Goal: Check status: Check status

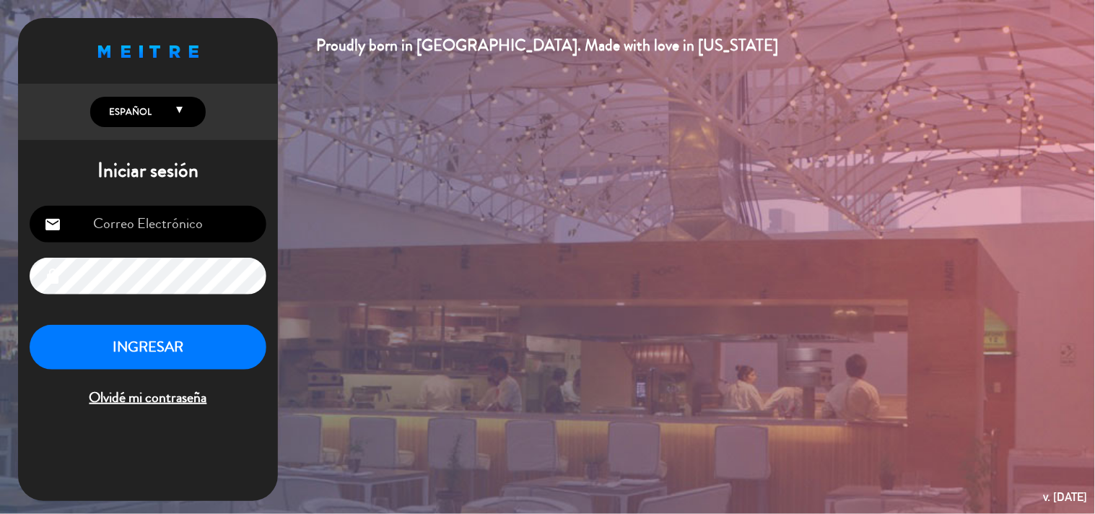
type input "[EMAIL_ADDRESS][DOMAIN_NAME]"
click at [160, 352] on button "INGRESAR" at bounding box center [148, 347] width 237 height 45
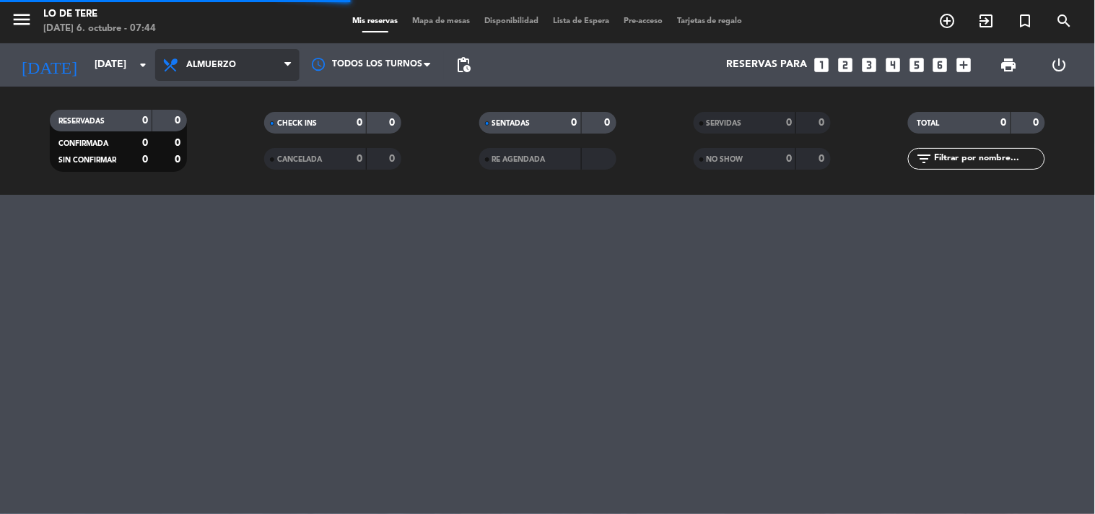
click at [221, 69] on span "Almuerzo" at bounding box center [211, 65] width 50 height 10
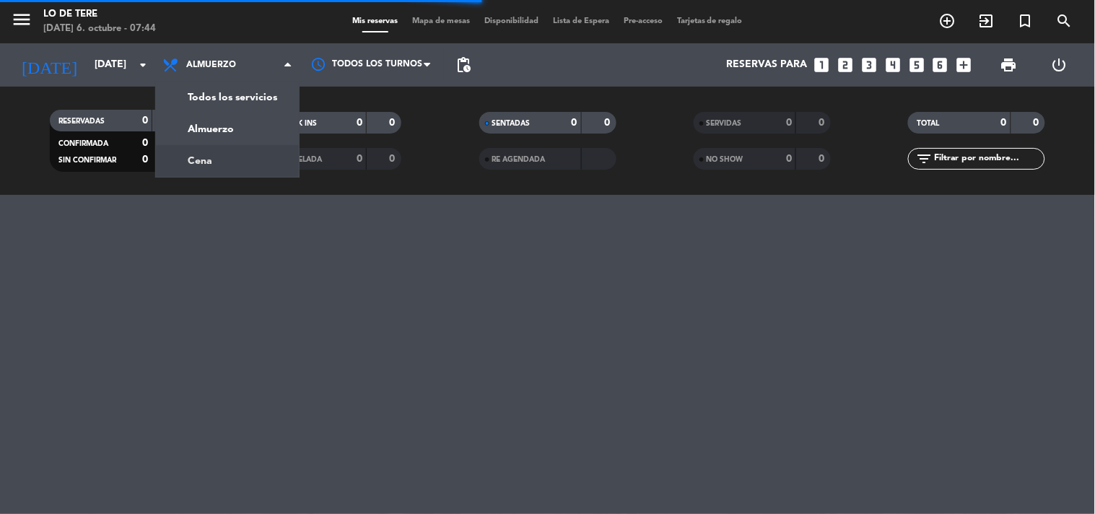
click at [233, 166] on div "menu Lo de [PERSON_NAME] [DATE] 6. octubre - 07:44 Mis reservas Mapa de mesas D…" at bounding box center [547, 97] width 1095 height 195
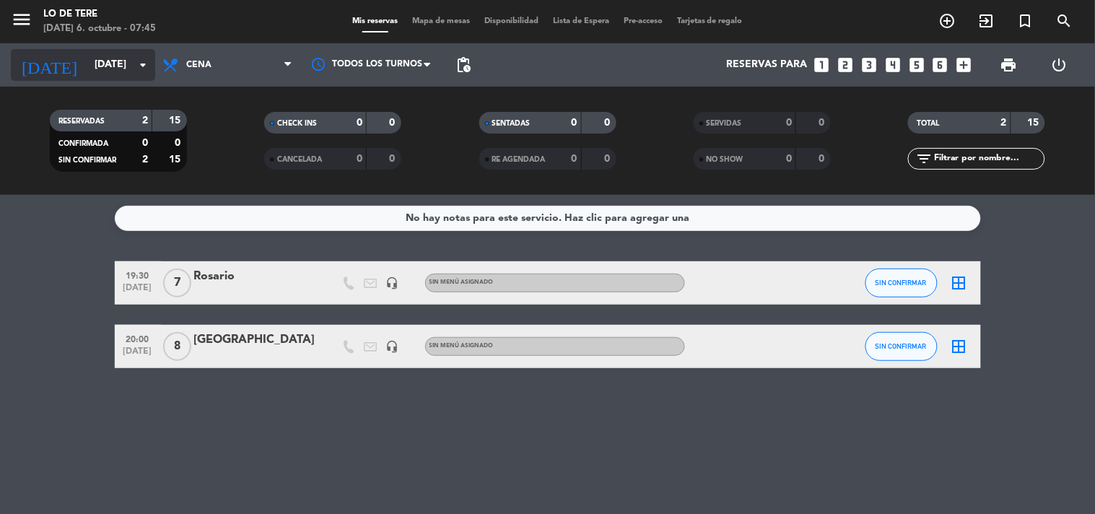
click at [141, 61] on icon "arrow_drop_down" at bounding box center [142, 64] width 17 height 17
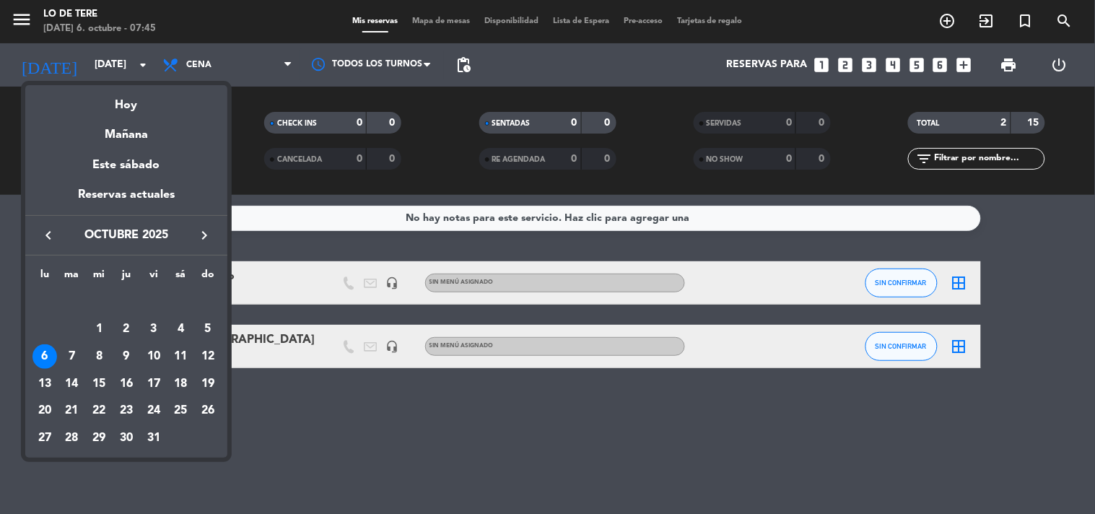
click at [212, 326] on div "5" at bounding box center [208, 329] width 25 height 25
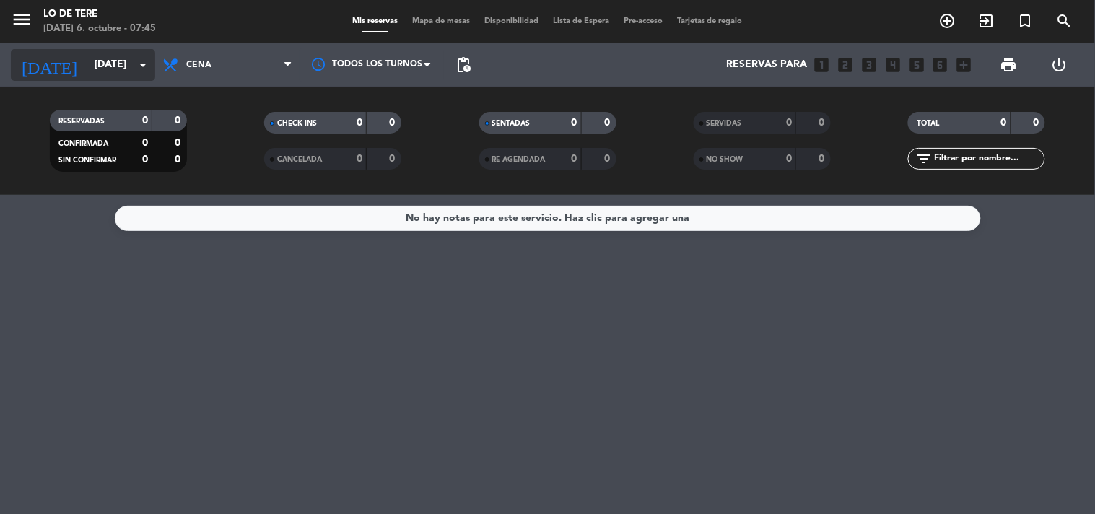
click at [145, 73] on icon "arrow_drop_down" at bounding box center [142, 64] width 17 height 17
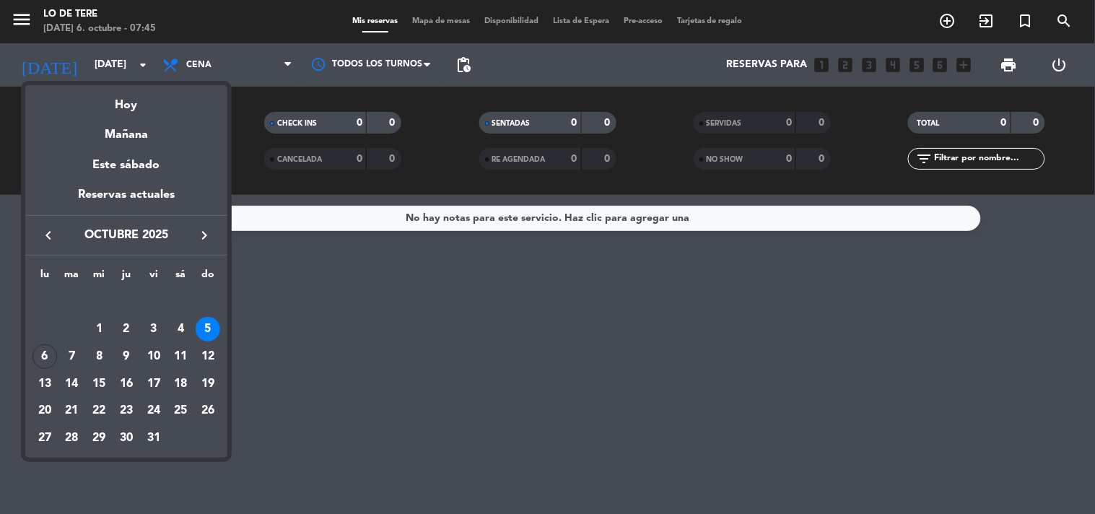
click at [217, 319] on td "5" at bounding box center [207, 328] width 27 height 27
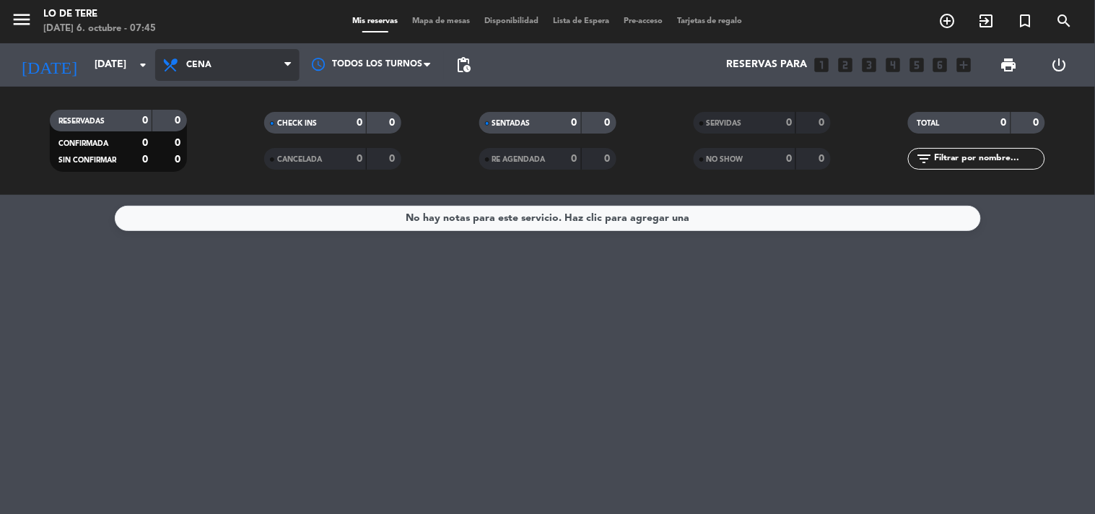
click at [214, 72] on span "Cena" at bounding box center [227, 65] width 144 height 32
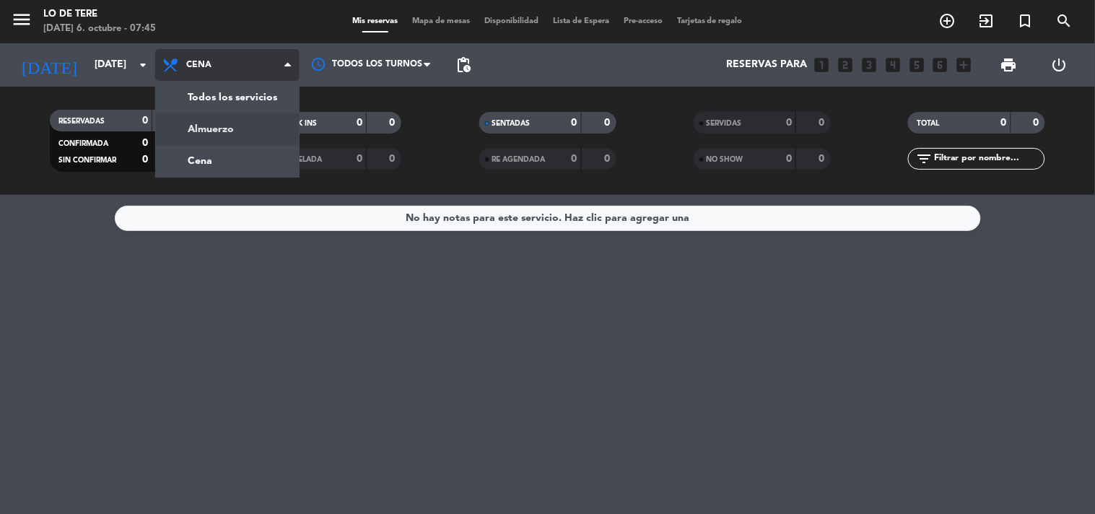
click at [225, 129] on div "menu Lo de [PERSON_NAME] [DATE] 6. octubre - 07:45 Mis reservas Mapa de mesas D…" at bounding box center [547, 97] width 1095 height 195
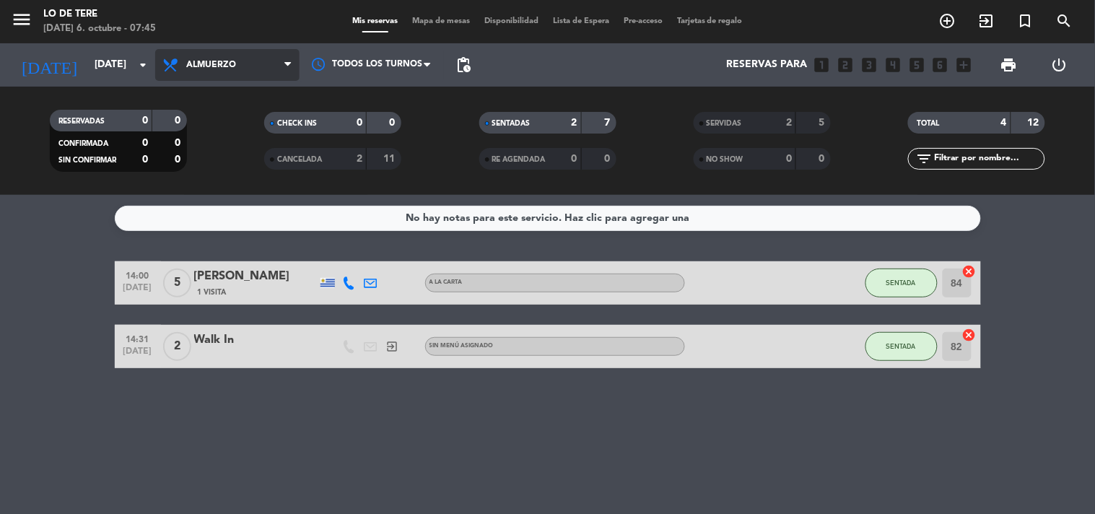
click at [219, 73] on span "Almuerzo" at bounding box center [227, 65] width 144 height 32
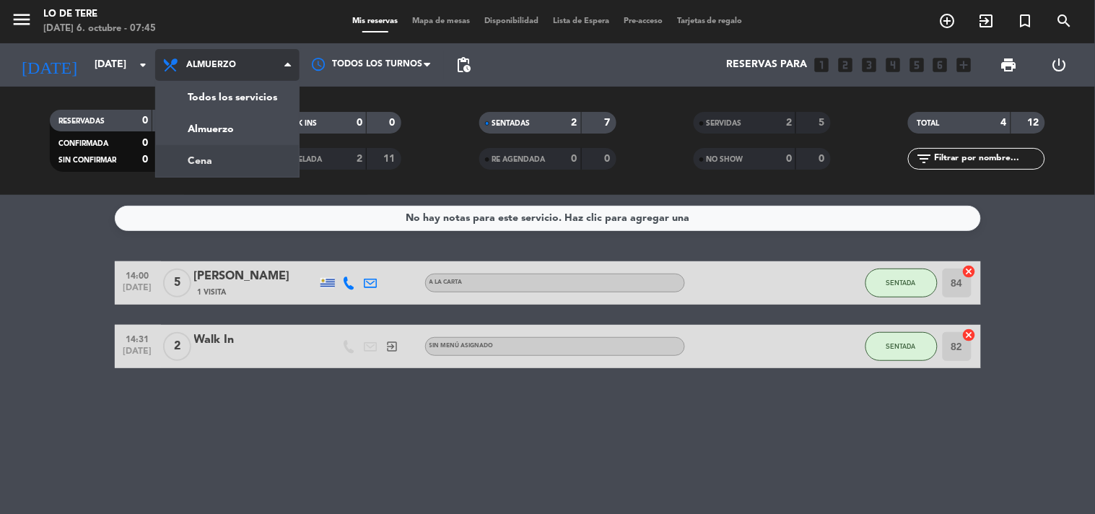
click at [213, 150] on div "menu Lo de [PERSON_NAME] [DATE] 6. octubre - 07:45 Mis reservas Mapa de mesas D…" at bounding box center [547, 97] width 1095 height 195
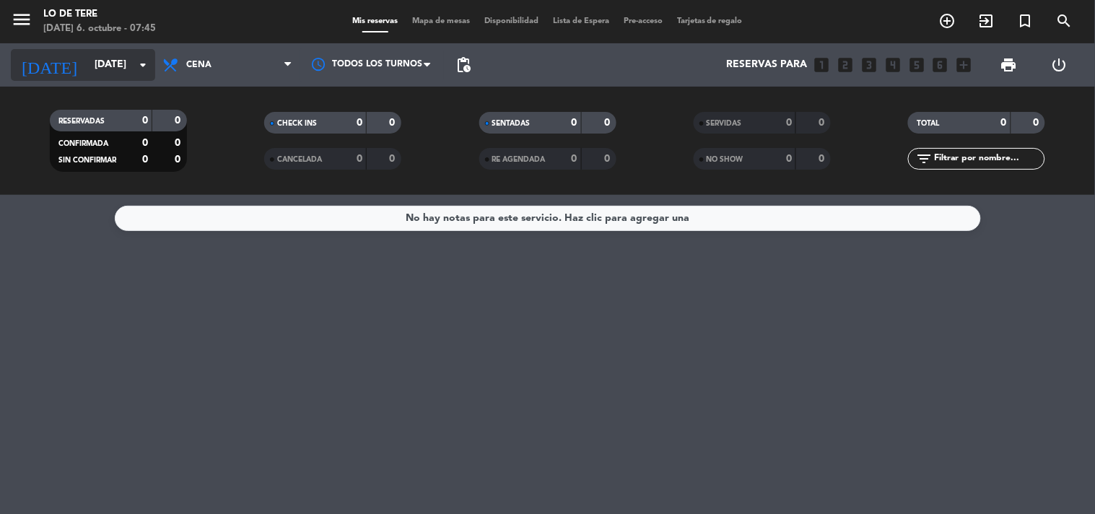
click at [153, 69] on input "[DATE]" at bounding box center [155, 65] width 137 height 26
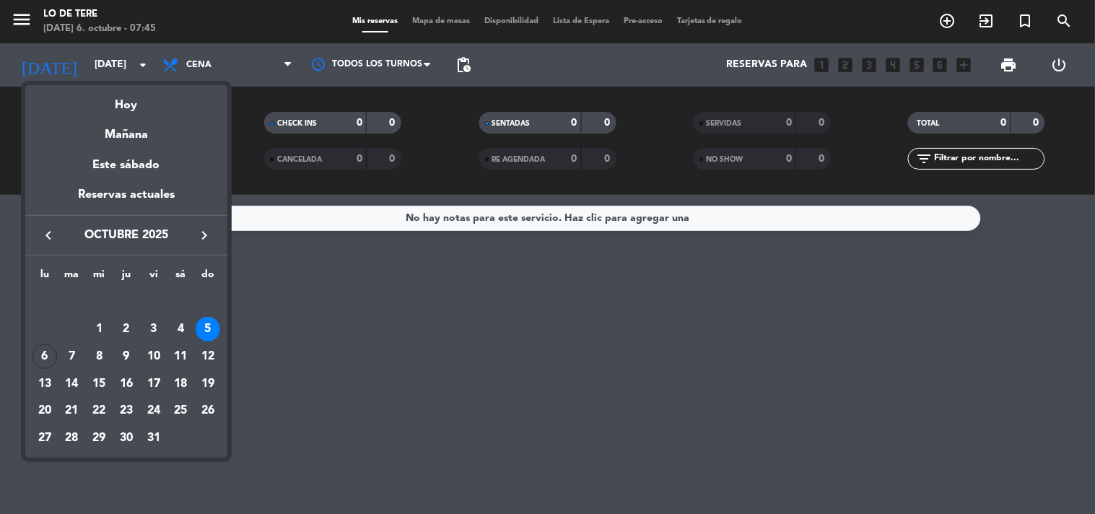
click at [240, 51] on div at bounding box center [547, 257] width 1095 height 514
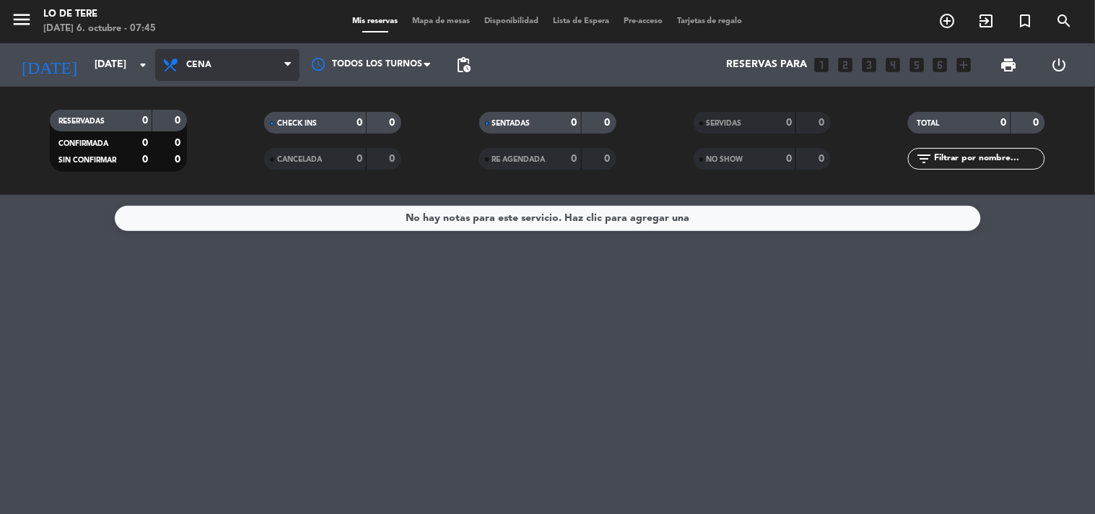
click at [253, 66] on span "Cena" at bounding box center [227, 65] width 144 height 32
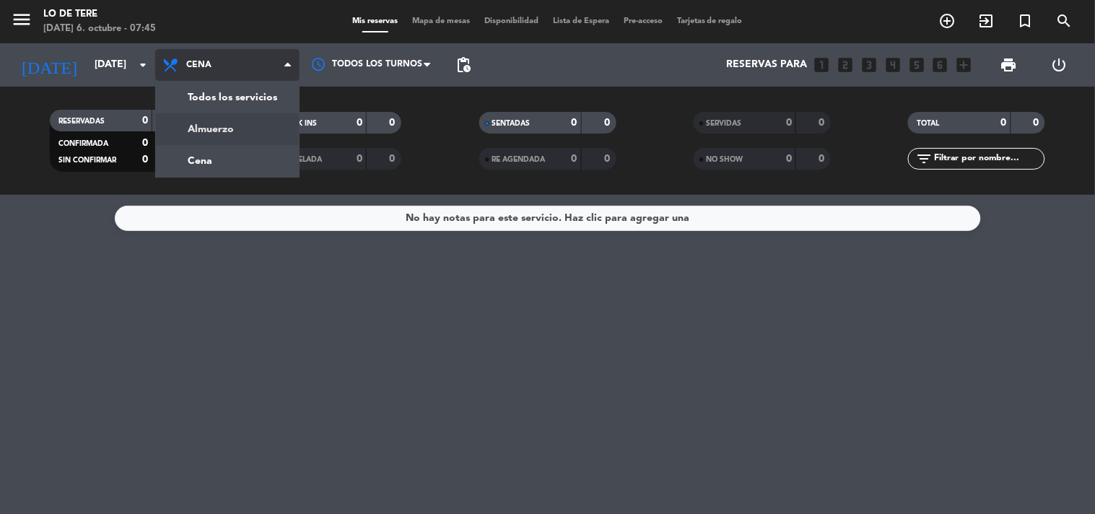
click at [253, 121] on div "menu Lo de [PERSON_NAME] [DATE] 6. octubre - 07:45 Mis reservas Mapa de mesas D…" at bounding box center [547, 97] width 1095 height 195
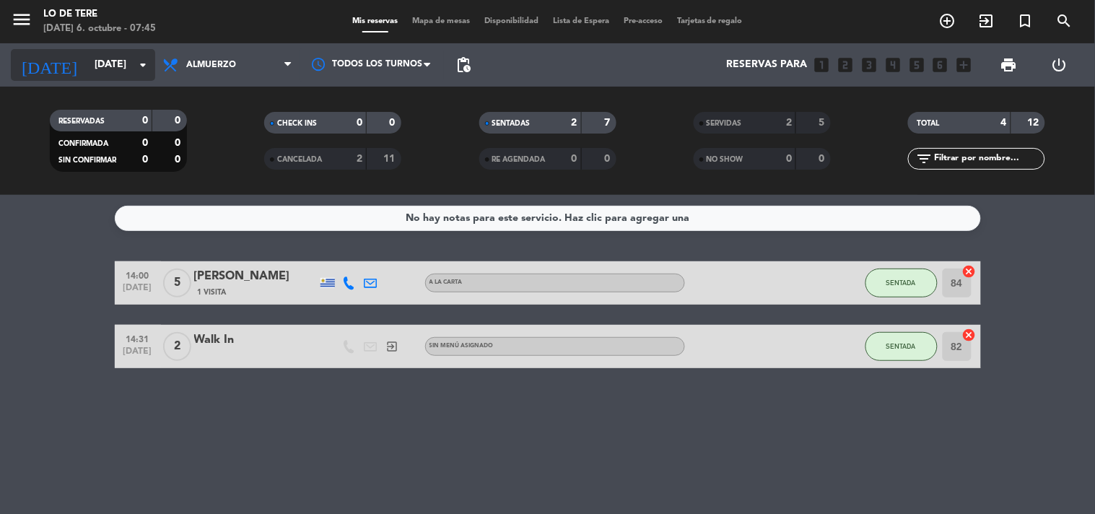
click at [136, 65] on icon "arrow_drop_down" at bounding box center [142, 64] width 17 height 17
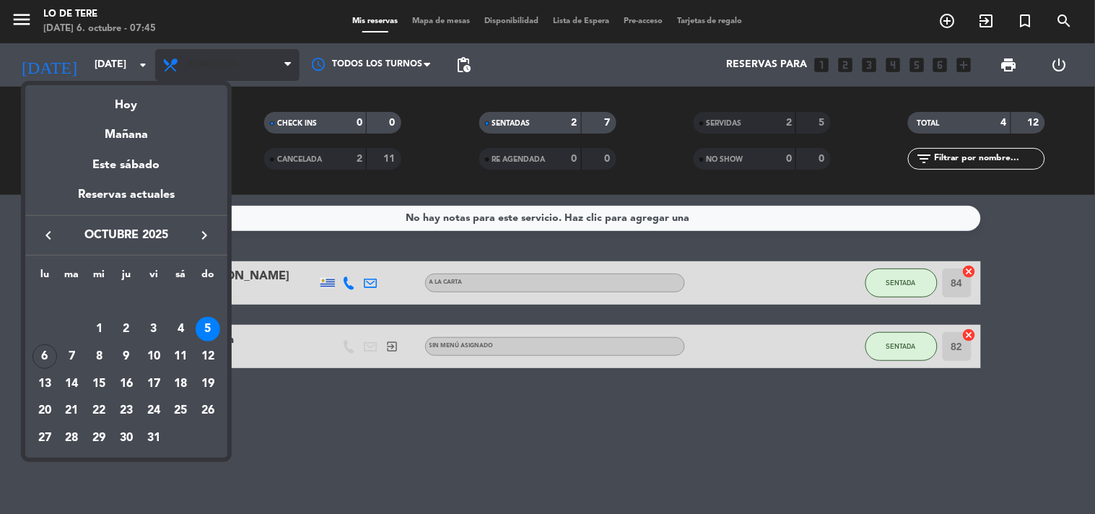
click at [295, 65] on div at bounding box center [547, 257] width 1095 height 514
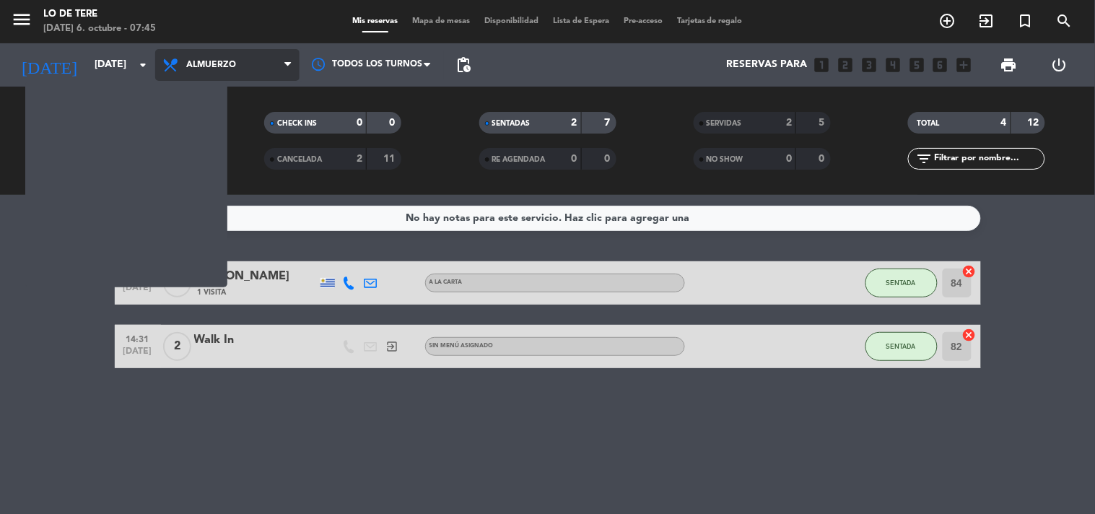
click at [295, 65] on span at bounding box center [291, 65] width 14 height 14
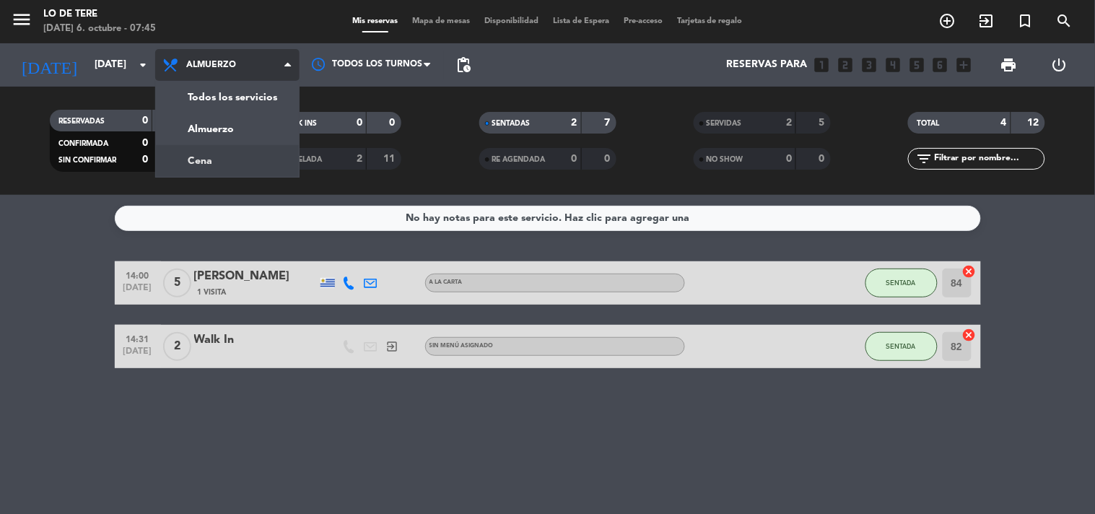
click at [262, 175] on ul "Todos los servicios Almuerzo Cena" at bounding box center [227, 129] width 144 height 97
click at [251, 162] on div "menu Lo de [PERSON_NAME] [DATE] 6. octubre - 07:45 Mis reservas Mapa de mesas D…" at bounding box center [547, 97] width 1095 height 195
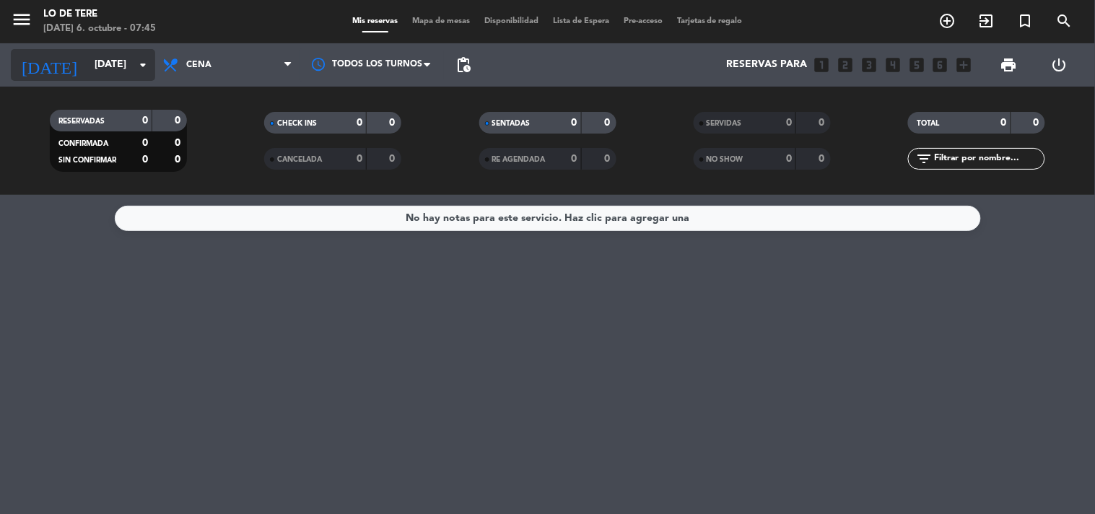
click at [134, 63] on icon "arrow_drop_down" at bounding box center [142, 64] width 17 height 17
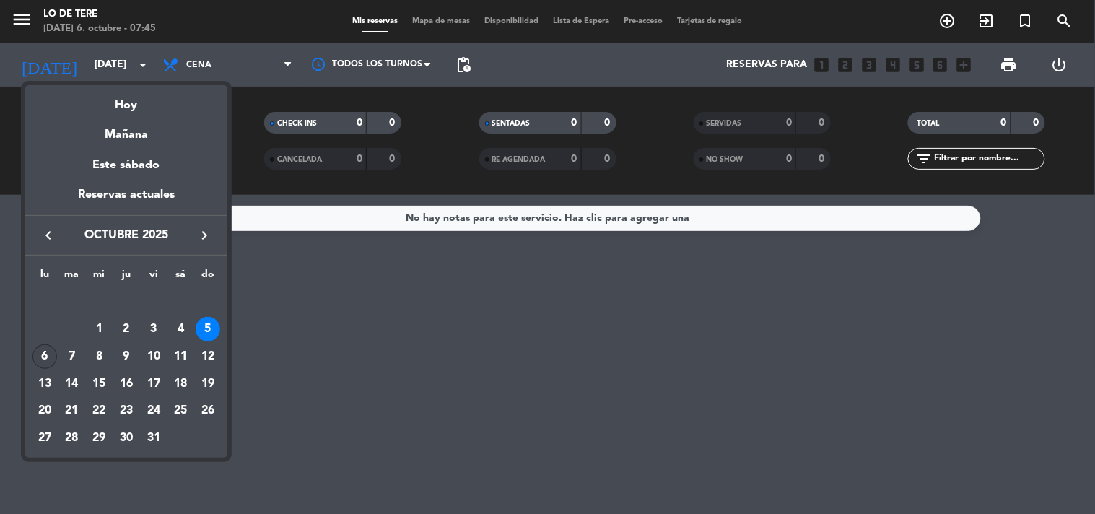
click at [48, 362] on div "6" at bounding box center [44, 356] width 25 height 25
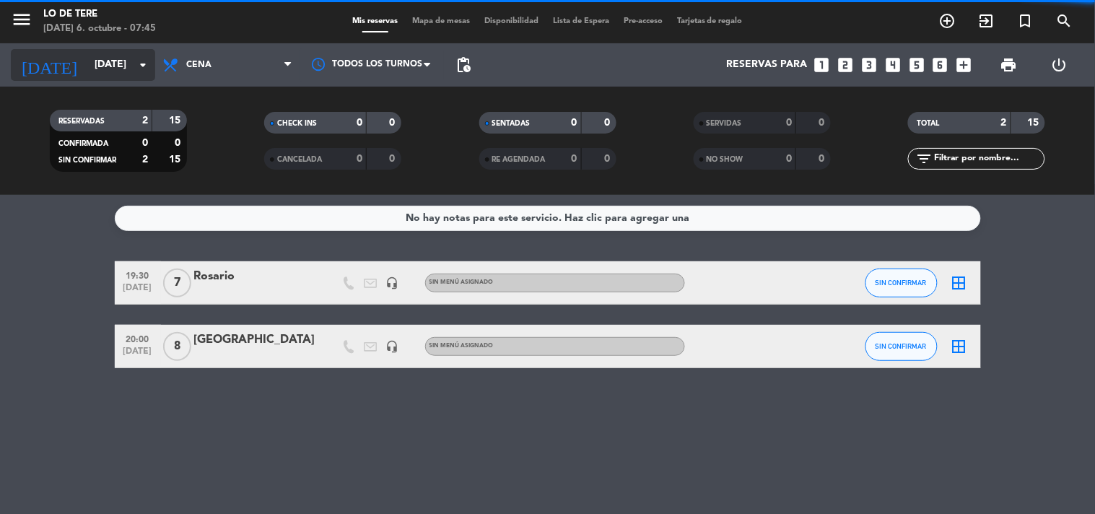
click at [148, 72] on icon "arrow_drop_down" at bounding box center [142, 64] width 17 height 17
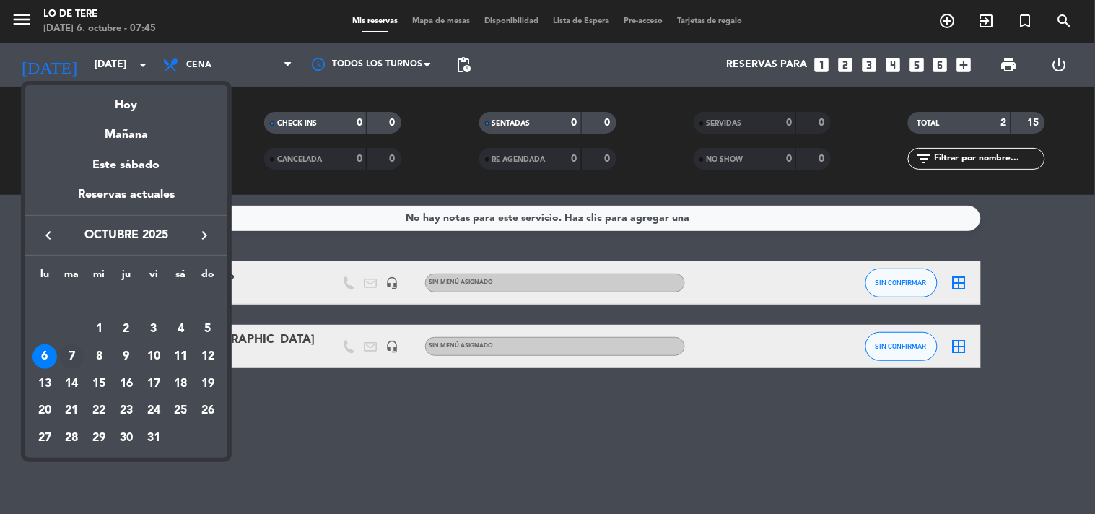
click at [69, 360] on div "7" at bounding box center [72, 356] width 25 height 25
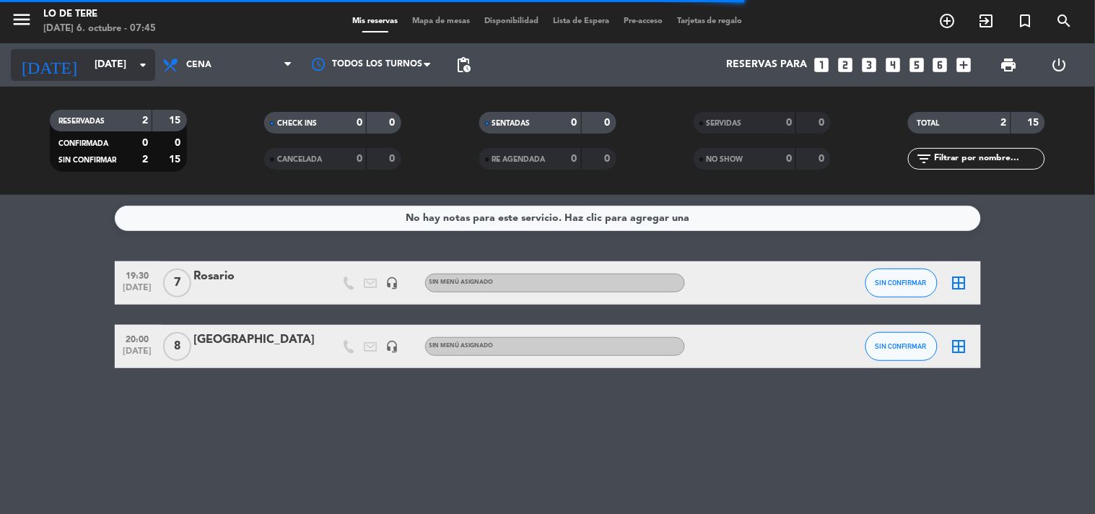
click at [124, 67] on input "[DATE]" at bounding box center [155, 65] width 137 height 26
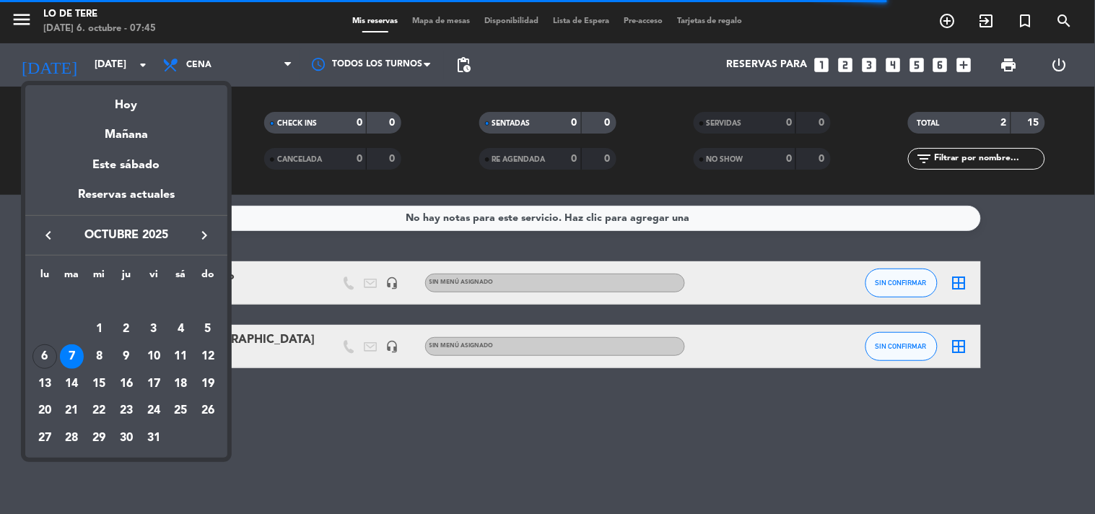
click at [487, 430] on div at bounding box center [547, 257] width 1095 height 514
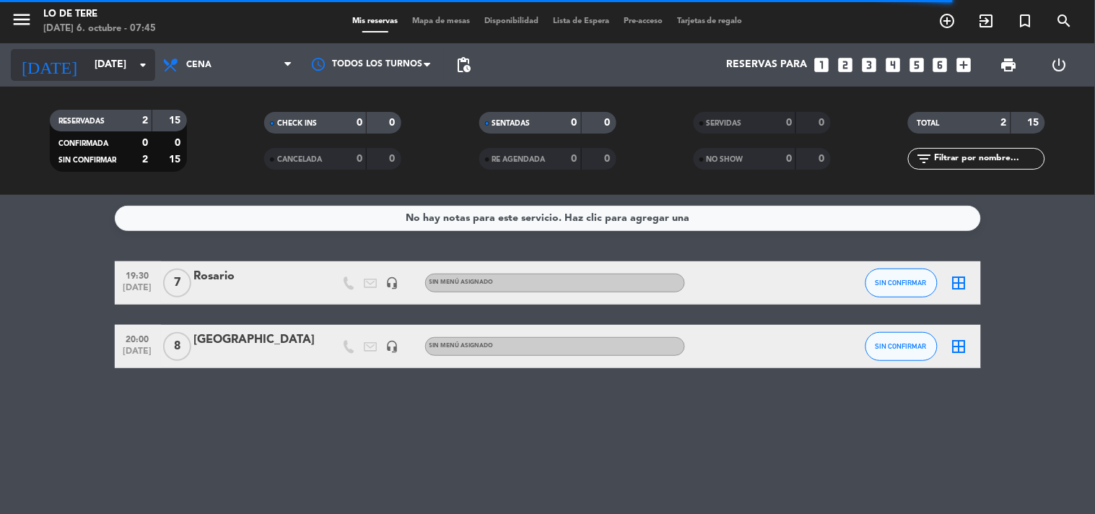
click at [148, 71] on icon "arrow_drop_down" at bounding box center [142, 64] width 17 height 17
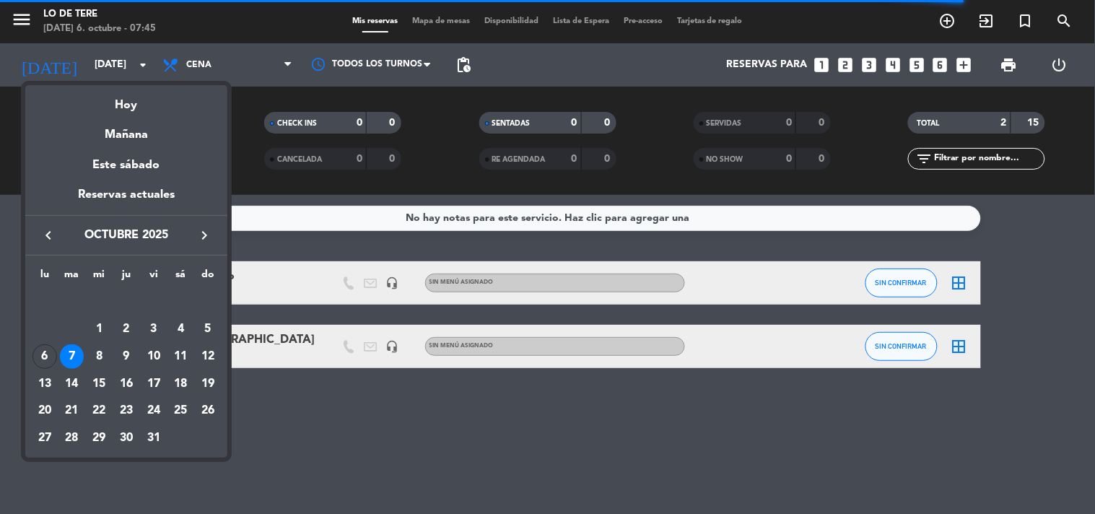
click at [147, 95] on div "Hoy" at bounding box center [126, 100] width 202 height 30
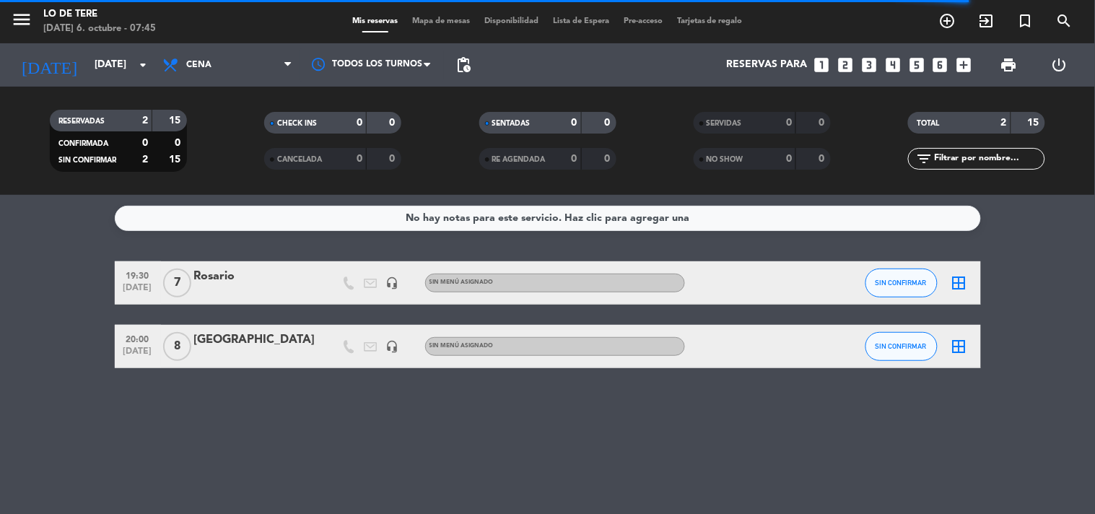
type input "[DATE]"
